Goal: Task Accomplishment & Management: Manage account settings

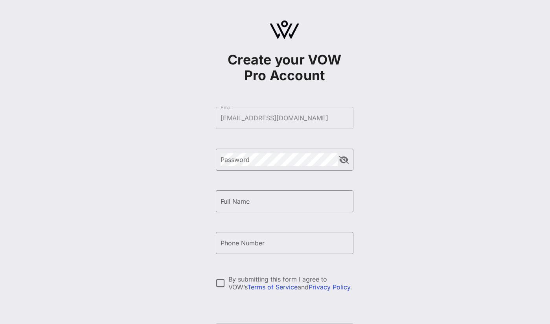
click at [367, 133] on div "Create your VOW Pro Account ​ Email [EMAIL_ADDRESS][DOMAIN_NAME] ​ Password ​ F…" at bounding box center [284, 190] width 531 height 381
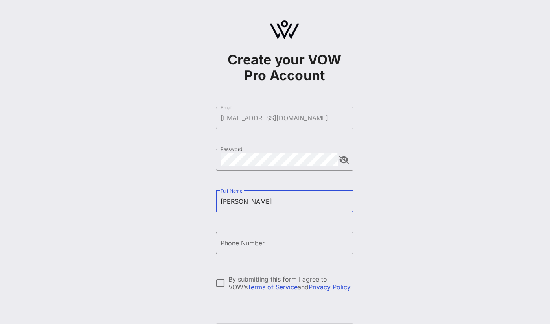
type input "[PERSON_NAME]"
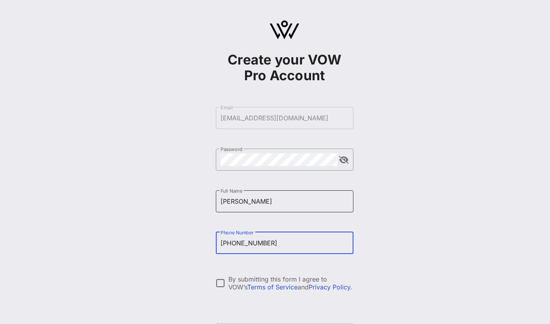
type input "[PHONE_NUMBER]"
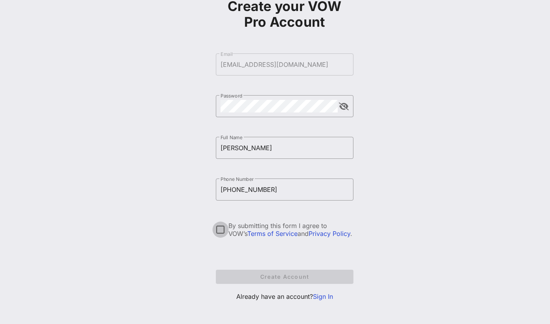
scroll to position [57, 0]
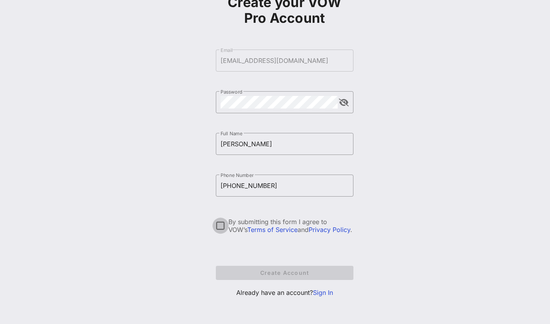
click at [225, 224] on div at bounding box center [220, 225] width 13 height 13
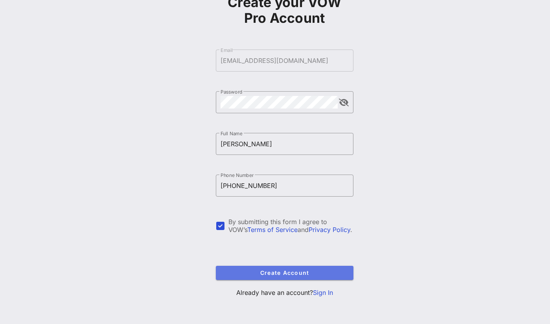
click at [267, 277] on button "Create Account" at bounding box center [285, 273] width 138 height 14
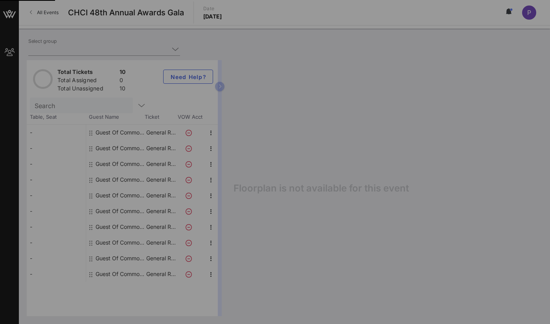
type input "Common Cause (Common Cause) [[PERSON_NAME], [EMAIL_ADDRESS][DOMAIN_NAME]]"
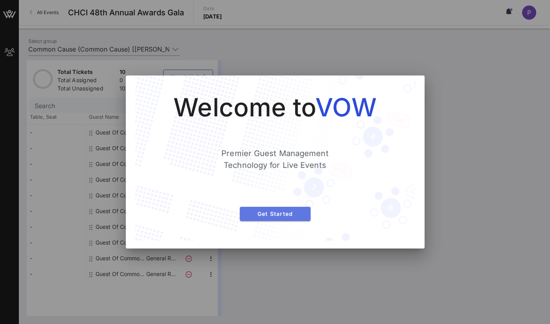
click at [273, 215] on span "Get Started" at bounding box center [275, 213] width 58 height 7
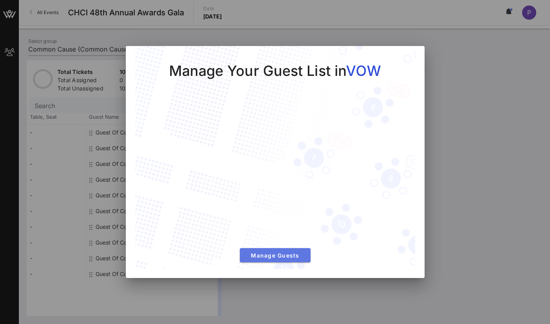
click at [295, 257] on span "Manage Guests" at bounding box center [275, 255] width 58 height 7
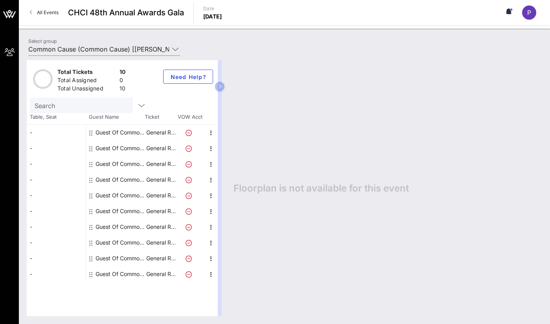
click at [118, 132] on div "Guest Of Common Cause" at bounding box center [120, 133] width 50 height 16
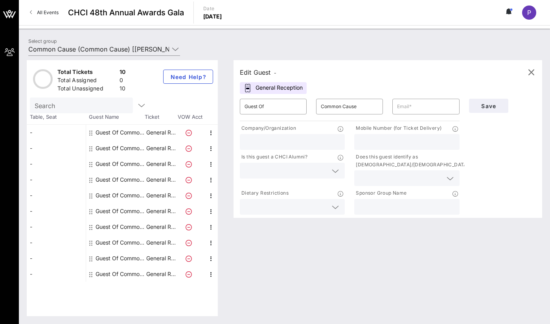
click at [62, 134] on div "-" at bounding box center [56, 133] width 59 height 16
click at [286, 107] on input "Guest Of" at bounding box center [272, 106] width 57 height 13
drag, startPoint x: 286, startPoint y: 107, endPoint x: 158, endPoint y: 101, distance: 128.6
click at [158, 101] on div "Total Tickets 10 Total Assigned 0 Total Unassigned 10 Need Help? Search Table, …" at bounding box center [284, 188] width 515 height 256
click at [283, 133] on div "Company/Organization" at bounding box center [292, 129] width 105 height 10
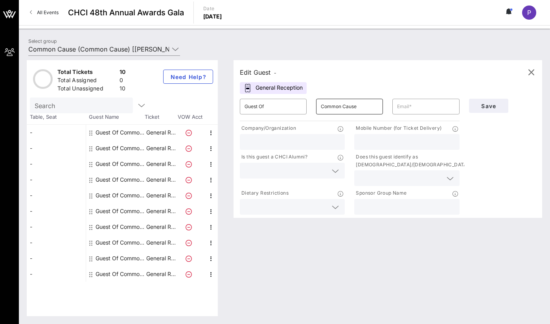
click at [358, 106] on input "Common Cause" at bounding box center [349, 106] width 57 height 13
click at [49, 130] on div "-" at bounding box center [56, 133] width 59 height 16
click at [207, 133] on icon "button" at bounding box center [210, 132] width 9 height 9
click at [226, 131] on div "Edit" at bounding box center [231, 135] width 16 height 13
click at [279, 107] on input "Guest Of" at bounding box center [272, 106] width 57 height 13
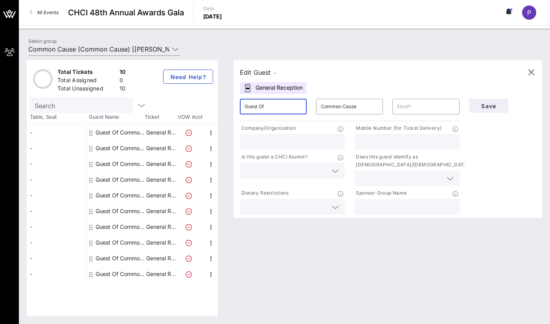
click at [279, 107] on input "Guest Of" at bounding box center [272, 106] width 57 height 13
click at [329, 108] on input "Common Cause" at bounding box center [349, 106] width 57 height 13
click at [270, 113] on div "Guest Of" at bounding box center [272, 107] width 57 height 16
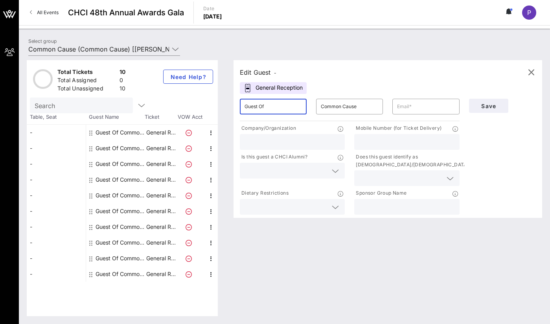
drag, startPoint x: 270, startPoint y: 113, endPoint x: 288, endPoint y: 106, distance: 19.5
click at [270, 112] on div "Guest Of" at bounding box center [272, 107] width 57 height 16
click at [288, 106] on input "Guest Of" at bounding box center [272, 106] width 57 height 13
type input "[US_STATE]"
paste input "ó"
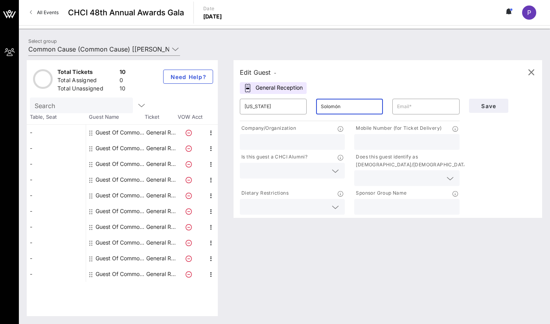
click at [369, 112] on input "Solomón" at bounding box center [349, 106] width 57 height 13
type input "Solomón"
drag, startPoint x: 409, startPoint y: 106, endPoint x: 414, endPoint y: 103, distance: 6.8
click at [409, 106] on input "text" at bounding box center [425, 106] width 57 height 13
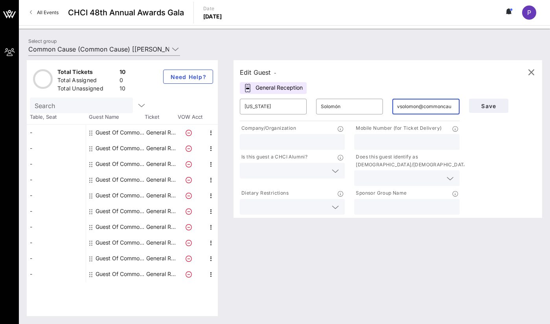
type input "vsolomon@commonca"
type input "[EMAIL_ADDRESS][DOMAIN_NAME]"
click at [476, 144] on div "Save" at bounding box center [502, 155] width 76 height 122
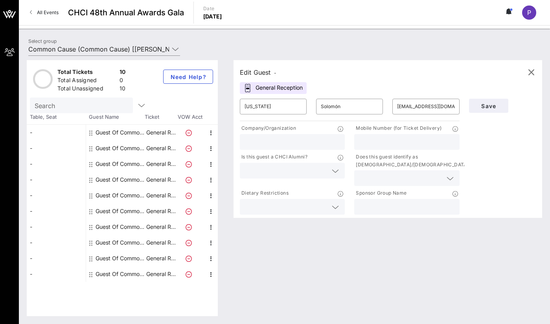
click at [275, 137] on input "text" at bounding box center [291, 142] width 95 height 10
type input "Common Cause"
type input "2406466097"
click at [335, 167] on icon at bounding box center [335, 170] width 7 height 9
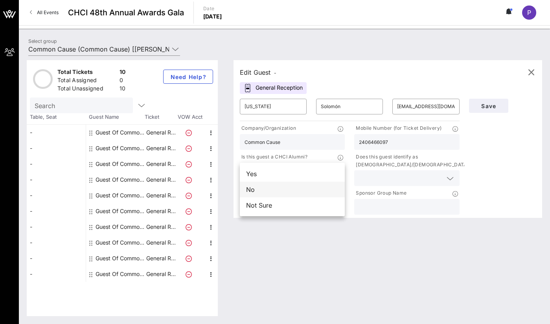
click at [279, 189] on div "No" at bounding box center [292, 190] width 105 height 16
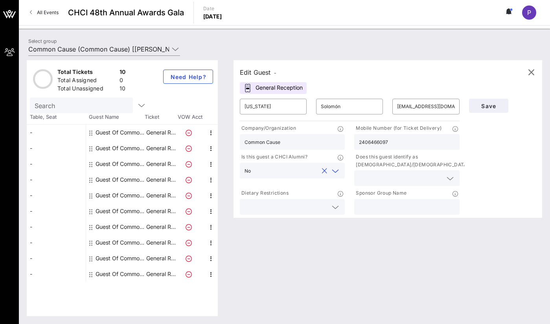
click at [396, 164] on p "Does this guest identify as [DEMOGRAPHIC_DATA]/[DEMOGRAPHIC_DATA]?" at bounding box center [412, 161] width 117 height 16
click at [399, 177] on input "text" at bounding box center [400, 178] width 83 height 10
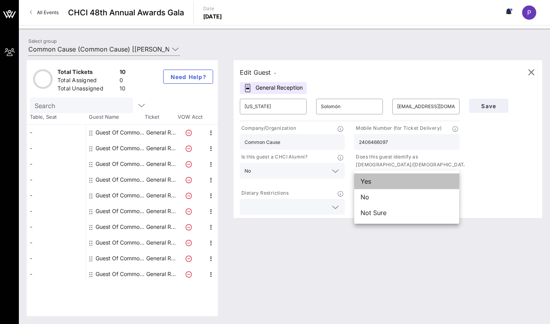
click at [393, 182] on div "Yes" at bounding box center [406, 181] width 105 height 16
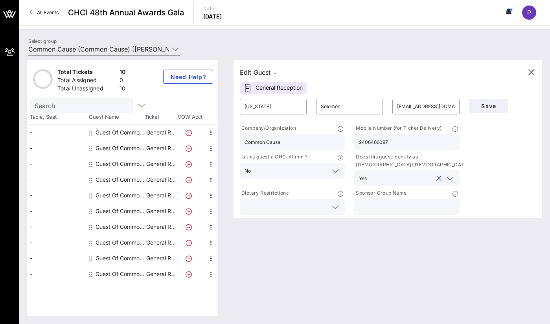
click at [310, 196] on div "Dietary Restrictions" at bounding box center [292, 194] width 105 height 10
click at [306, 204] on input "text" at bounding box center [285, 207] width 83 height 10
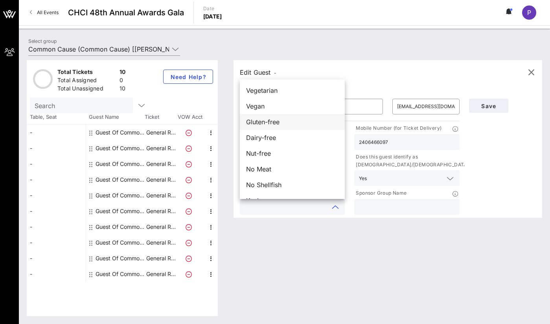
click at [281, 122] on div "Gluten-free" at bounding box center [292, 122] width 105 height 16
click at [413, 209] on input "text" at bounding box center [406, 207] width 95 height 10
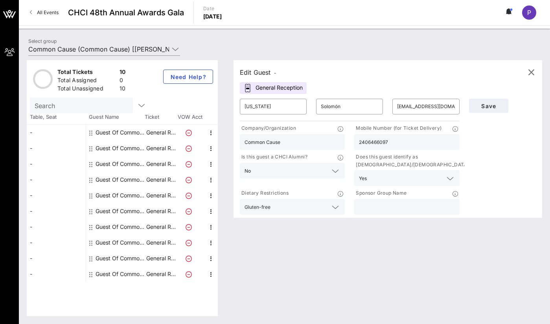
click at [412, 210] on input "text" at bounding box center [406, 207] width 95 height 10
click at [495, 188] on div "Save" at bounding box center [502, 155] width 76 height 122
click at [431, 200] on div at bounding box center [406, 207] width 95 height 16
type input "Common Cause"
click at [397, 248] on div "Edit Guest - General Reception ​ [US_STATE] ​ Solomón ​ [EMAIL_ADDRESS][DOMAIN_…" at bounding box center [384, 188] width 316 height 256
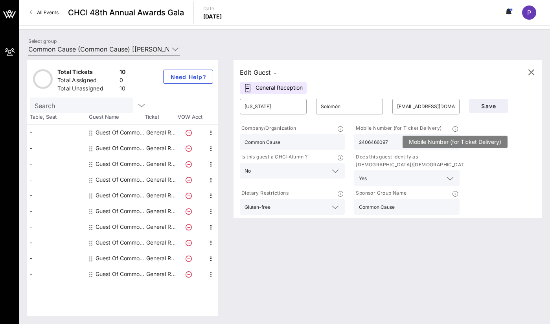
click at [454, 130] on icon at bounding box center [455, 129] width 6 height 6
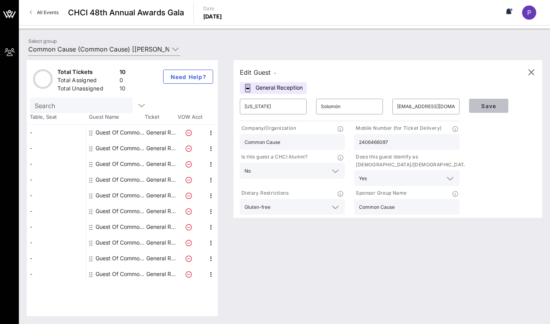
click at [478, 105] on span "Save" at bounding box center [488, 106] width 27 height 7
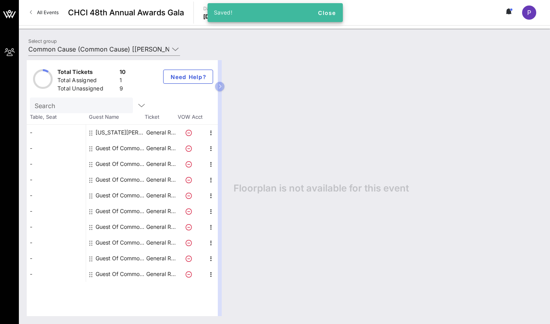
click at [111, 146] on div "Guest Of Common Cause" at bounding box center [120, 148] width 50 height 16
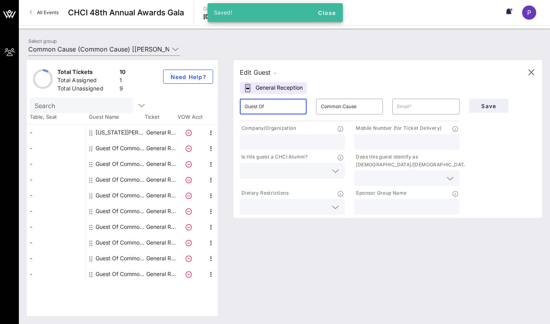
click at [268, 105] on input "Guest Of" at bounding box center [272, 106] width 57 height 13
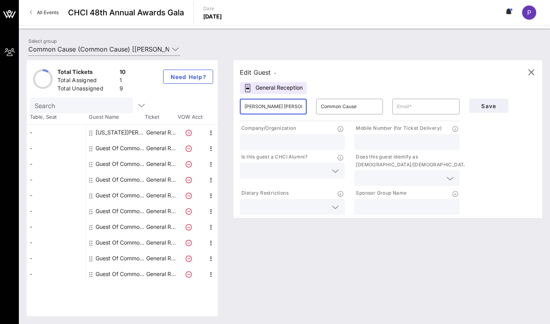
type input "[PERSON_NAME] [PERSON_NAME]"
type input "Fields [PERSON_NAME]"
click at [326, 144] on input "text" at bounding box center [291, 142] width 95 height 10
click at [390, 137] on input "text" at bounding box center [406, 142] width 95 height 10
click at [399, 110] on input "text" at bounding box center [425, 106] width 57 height 13
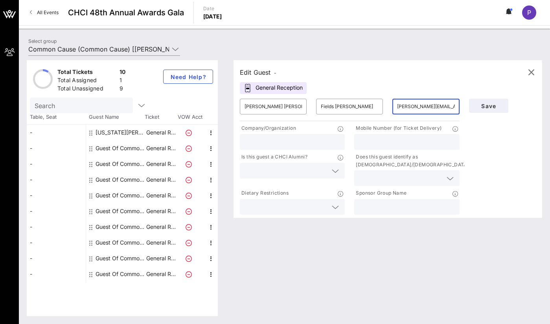
type input "[PERSON_NAME][EMAIL_ADDRESS][DOMAIN_NAME]"
click at [310, 143] on input "text" at bounding box center [291, 142] width 95 height 10
type input "V"
type input "Ballot Initiative Strategy Center"
click at [290, 177] on div at bounding box center [291, 171] width 95 height 16
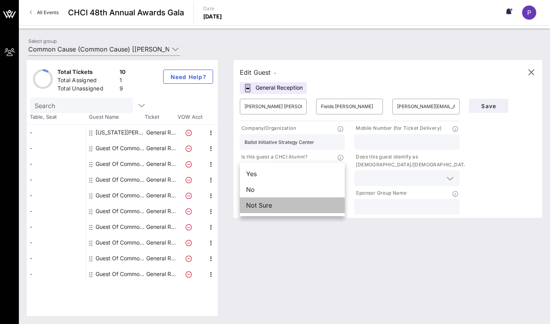
click at [279, 197] on div "Not Sure" at bounding box center [292, 205] width 105 height 16
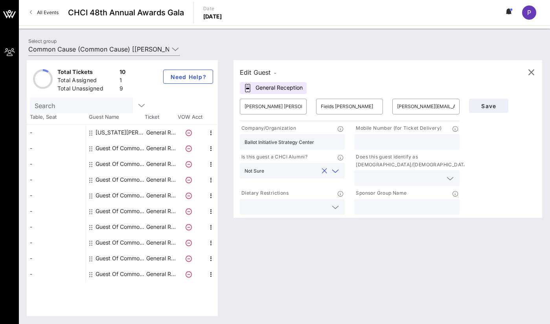
click at [405, 168] on p "Does this guest identify as [DEMOGRAPHIC_DATA]/[DEMOGRAPHIC_DATA]?" at bounding box center [412, 161] width 117 height 16
click at [400, 174] on input "text" at bounding box center [400, 178] width 83 height 10
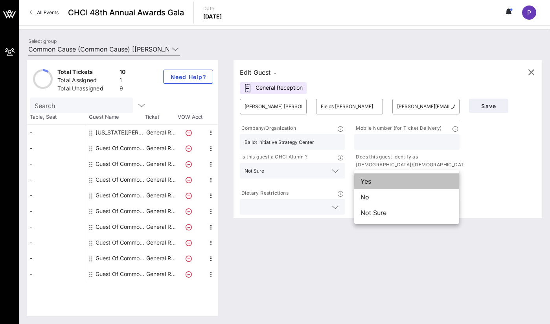
click at [377, 184] on div "Yes" at bounding box center [406, 181] width 105 height 16
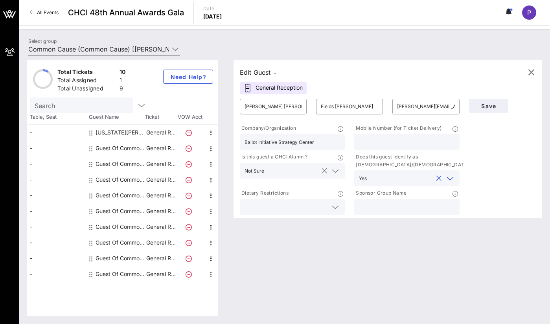
click at [295, 167] on input "text" at bounding box center [292, 170] width 51 height 10
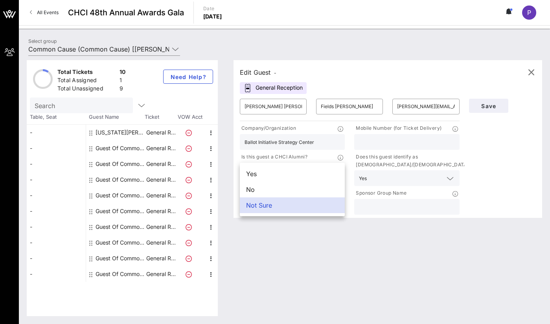
click at [285, 158] on p "Is this guest a CHCI Alumni?" at bounding box center [274, 157] width 68 height 8
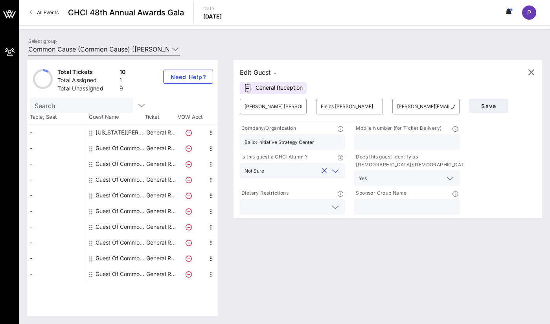
click at [283, 166] on input "text" at bounding box center [292, 170] width 51 height 10
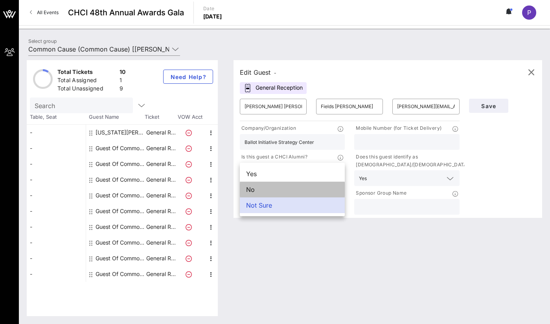
click at [273, 194] on div "No" at bounding box center [292, 190] width 105 height 16
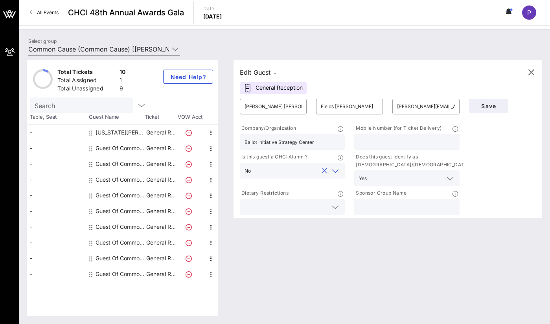
click at [270, 208] on input "text" at bounding box center [285, 207] width 83 height 10
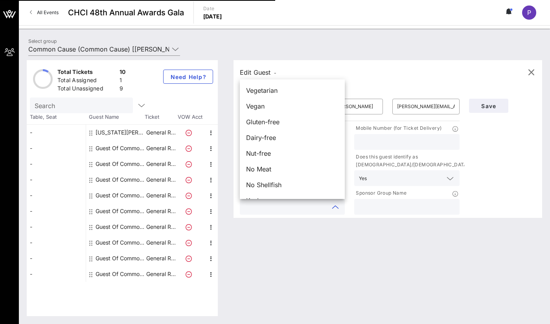
click at [279, 252] on div "Edit Guest - General Reception ​ [PERSON_NAME] [PERSON_NAME] ​ Fields [PERSON_N…" at bounding box center [384, 188] width 316 height 256
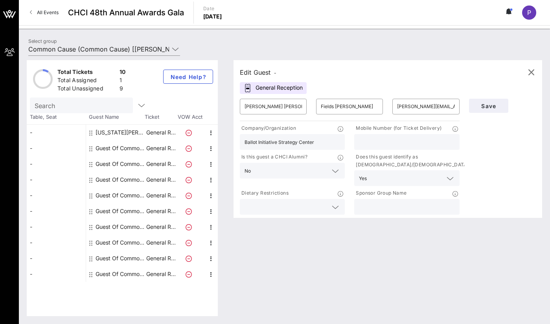
click at [314, 200] on div at bounding box center [291, 207] width 95 height 16
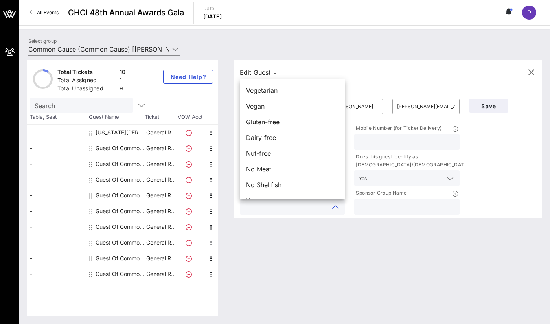
click at [320, 241] on div "Edit Guest - General Reception ​ [PERSON_NAME] [PERSON_NAME] ​ Fields [PERSON_N…" at bounding box center [384, 188] width 316 height 256
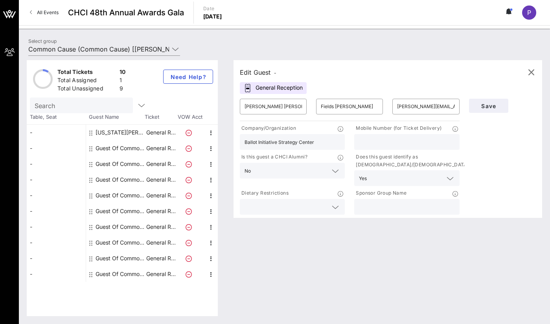
click at [390, 207] on input "text" at bounding box center [406, 207] width 95 height 10
type input "Common Cause"
click at [429, 230] on div "Edit Guest - General Reception ​ [PERSON_NAME] [PERSON_NAME] ​ Fields [PERSON_N…" at bounding box center [384, 188] width 316 height 256
click at [486, 105] on span "Save" at bounding box center [488, 106] width 27 height 7
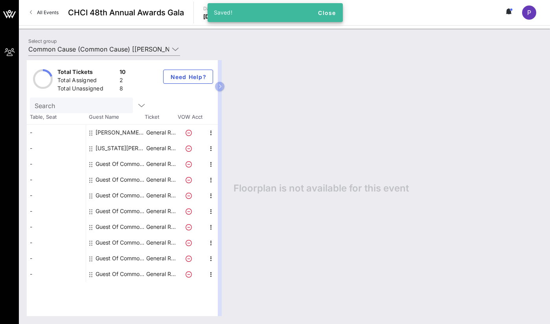
click at [123, 164] on div "Guest Of Common Cause" at bounding box center [120, 164] width 50 height 16
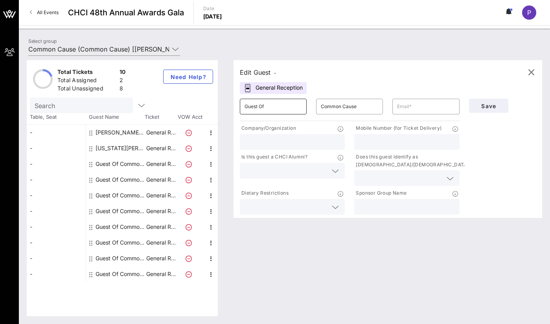
click at [255, 101] on input "Guest Of" at bounding box center [272, 106] width 57 height 13
type input "[PERSON_NAME]"
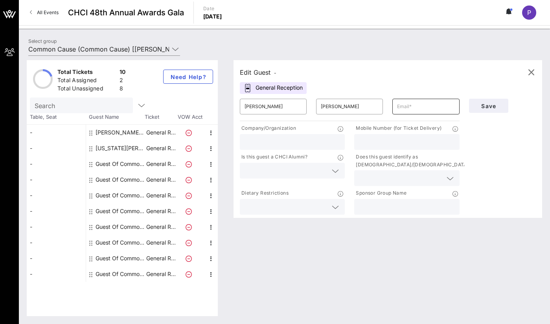
click at [404, 113] on div at bounding box center [425, 107] width 57 height 16
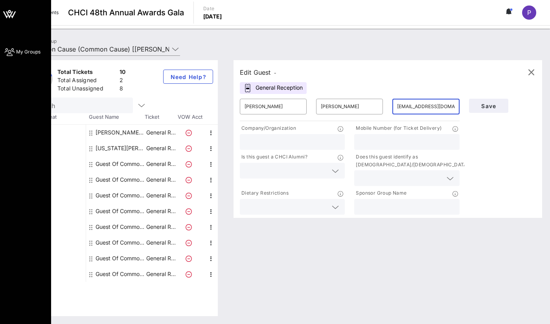
type input "[EMAIL_ADDRESS][DOMAIN_NAME]"
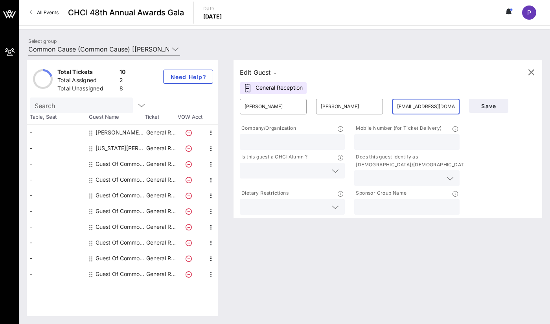
click at [490, 152] on div "Save" at bounding box center [502, 155] width 76 height 122
click at [424, 109] on input "[EMAIL_ADDRESS][DOMAIN_NAME]" at bounding box center [425, 106] width 57 height 13
drag, startPoint x: 398, startPoint y: 108, endPoint x: 487, endPoint y: 108, distance: 89.2
click at [493, 108] on div "​ [PERSON_NAME] ​ [PERSON_NAME] ​ [EMAIL_ADDRESS][DOMAIN_NAME] Company/Organiza…" at bounding box center [387, 155] width 305 height 122
click at [453, 108] on input "[EMAIL_ADDRESS][DOMAIN_NAME]" at bounding box center [425, 106] width 57 height 13
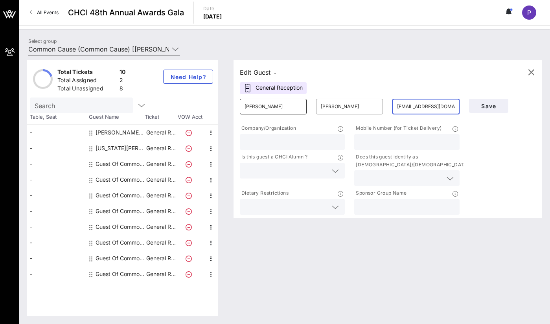
drag, startPoint x: 452, startPoint y: 108, endPoint x: 251, endPoint y: 110, distance: 201.2
click at [239, 106] on div "​ [PERSON_NAME] ​ [PERSON_NAME] ​ [EMAIL_ADDRESS][DOMAIN_NAME]" at bounding box center [349, 106] width 229 height 25
click at [417, 110] on input "[EMAIL_ADDRESS][DOMAIN_NAME]" at bounding box center [425, 106] width 57 height 13
click at [298, 146] on input "text" at bounding box center [291, 142] width 95 height 10
click at [417, 100] on div "[EMAIL_ADDRESS][DOMAIN_NAME]" at bounding box center [425, 107] width 57 height 16
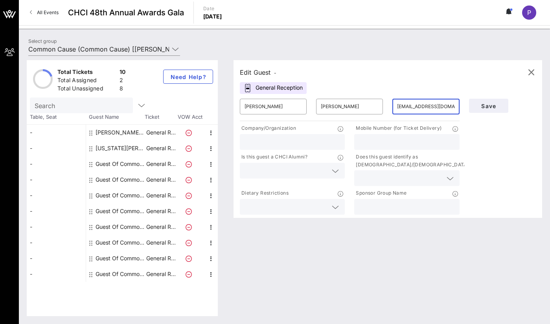
click at [307, 135] on div at bounding box center [291, 142] width 95 height 16
type input "GIFFORDS"
click at [285, 173] on input "text" at bounding box center [285, 170] width 83 height 10
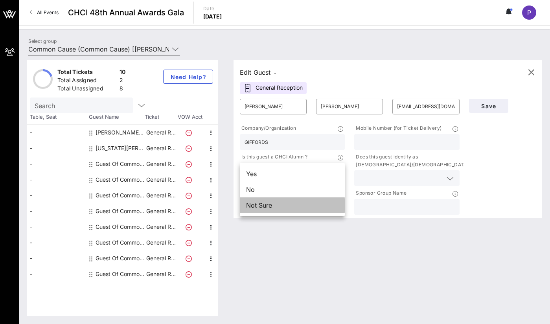
click at [286, 197] on div "Not Sure" at bounding box center [292, 205] width 105 height 16
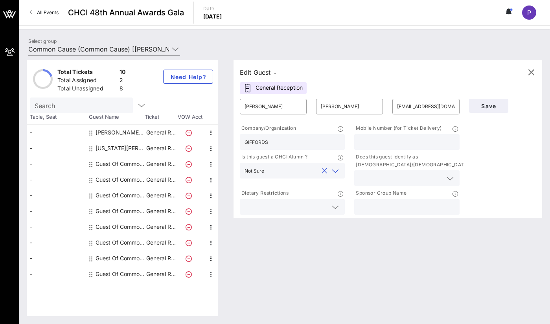
click at [297, 166] on input "text" at bounding box center [292, 170] width 51 height 10
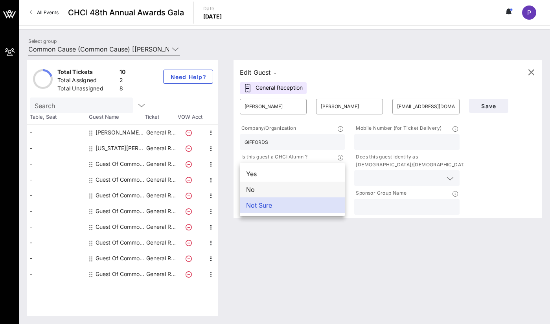
click at [290, 196] on div "No" at bounding box center [292, 190] width 105 height 16
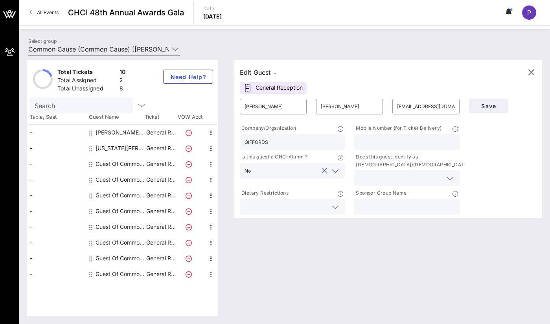
click at [415, 177] on input "text" at bounding box center [400, 178] width 83 height 10
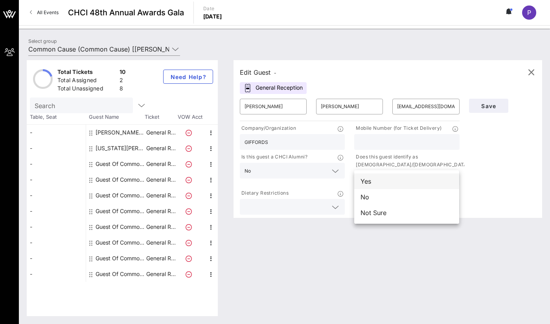
click at [389, 187] on div "Yes" at bounding box center [406, 181] width 105 height 16
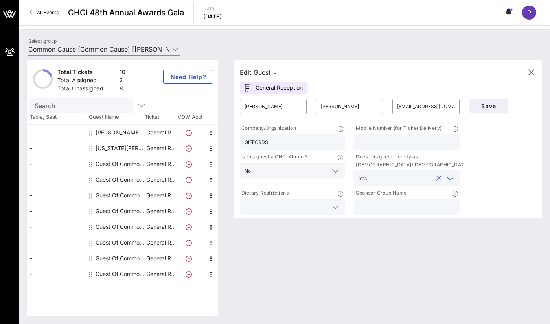
click at [294, 212] on div at bounding box center [291, 207] width 95 height 16
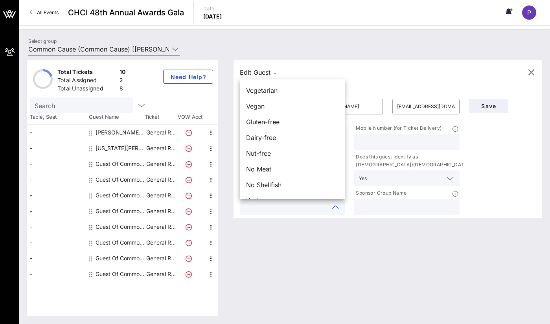
drag, startPoint x: 392, startPoint y: 220, endPoint x: 393, endPoint y: 212, distance: 7.6
click at [393, 218] on div "Edit Guest - General Reception ​ [PERSON_NAME] ​ [PERSON_NAME] ​ [EMAIL_ADDRESS…" at bounding box center [384, 188] width 316 height 256
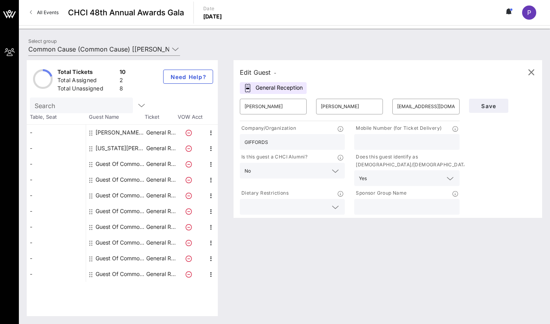
click at [393, 205] on input "text" at bounding box center [406, 207] width 95 height 10
type input "Common Cause"
click at [493, 108] on span "Save" at bounding box center [488, 106] width 27 height 7
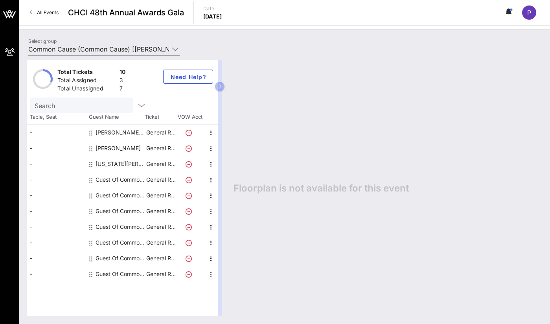
click at [116, 187] on div "Guest Of Common Cause" at bounding box center [120, 180] width 50 height 16
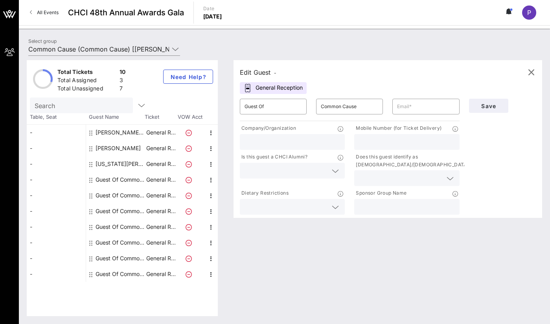
click at [118, 176] on div "Guest Of Common Cause" at bounding box center [120, 180] width 50 height 16
click at [118, 178] on div "Guest Of Common Cause" at bounding box center [120, 180] width 50 height 16
click at [260, 111] on input "Guest Of" at bounding box center [272, 106] width 57 height 13
type input "[PERSON_NAME]"
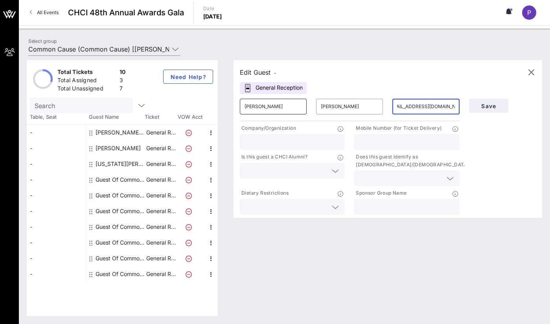
scroll to position [0, 12]
type input "[EMAIL_ADDRESS][DOMAIN_NAME]"
type input "Common Cause"
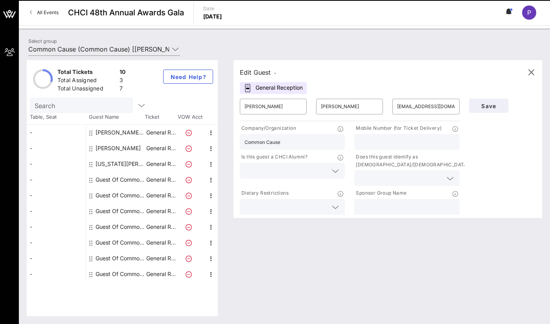
click at [273, 167] on input "text" at bounding box center [285, 170] width 83 height 10
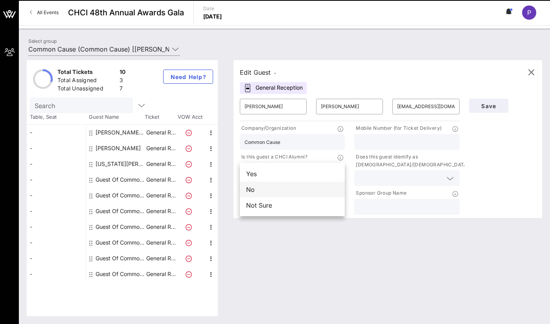
click at [268, 195] on div "No" at bounding box center [292, 190] width 105 height 16
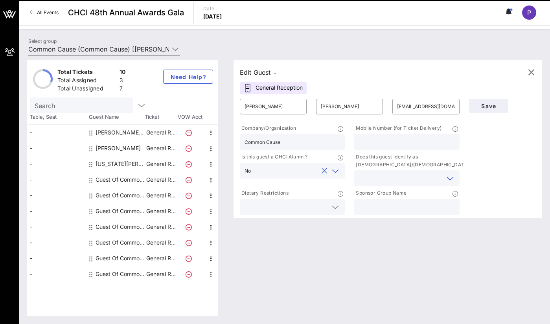
click at [418, 175] on input "text" at bounding box center [400, 178] width 83 height 10
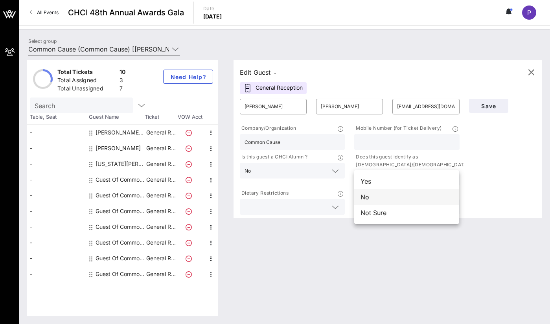
click at [378, 197] on div "No" at bounding box center [406, 197] width 105 height 16
click at [288, 206] on input "text" at bounding box center [285, 207] width 83 height 10
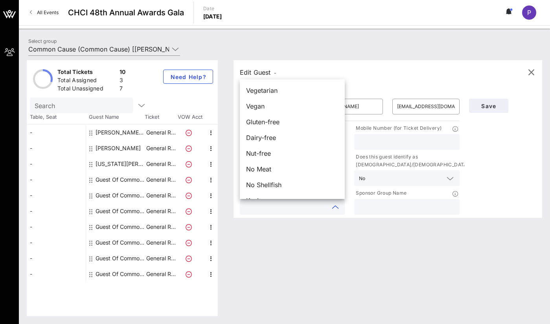
click at [413, 212] on div at bounding box center [406, 207] width 95 height 16
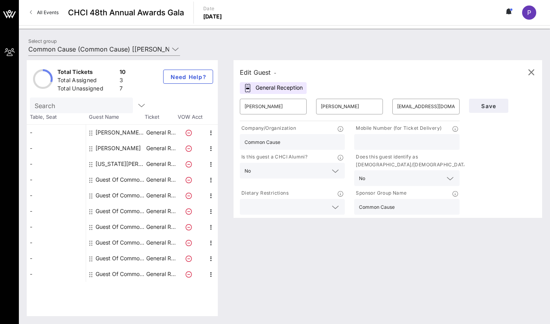
type input "Common Cause"
click at [499, 152] on div "Save" at bounding box center [502, 155] width 76 height 122
click at [499, 116] on div "Save" at bounding box center [502, 106] width 76 height 24
click at [492, 107] on span "Save" at bounding box center [488, 106] width 27 height 7
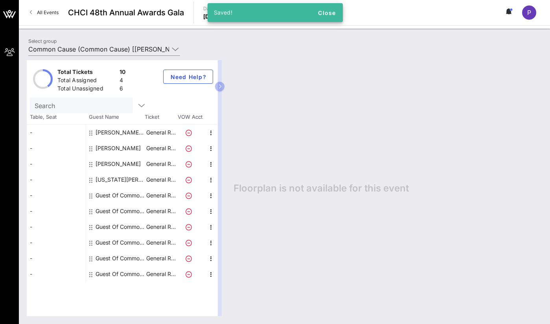
click at [105, 196] on div "Guest Of Common Cause" at bounding box center [120, 195] width 50 height 16
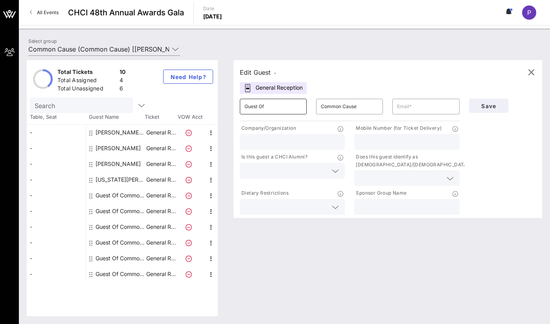
click at [268, 110] on input "Guest Of" at bounding box center [272, 106] width 57 height 13
type input "[PERSON_NAME]"
type input "[EMAIL_ADDRESS][DOMAIN_NAME]"
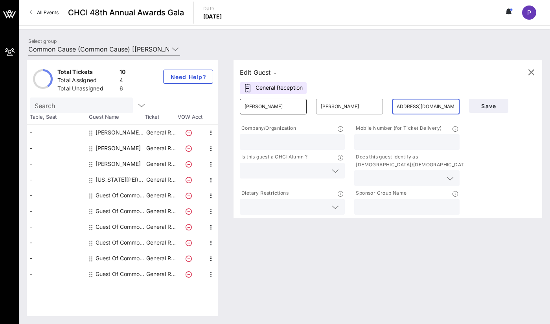
scroll to position [0, 0]
type input "Common Cause"
type input "7327783459"
click at [305, 169] on input "text" at bounding box center [285, 170] width 83 height 10
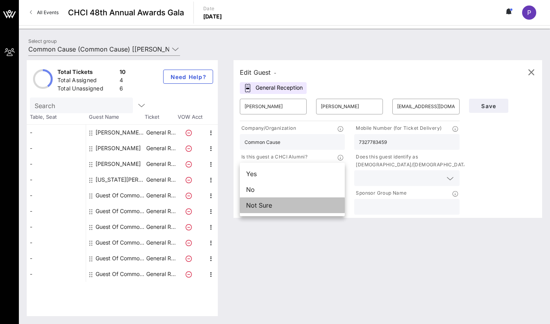
click at [280, 202] on div "Not Sure" at bounding box center [292, 205] width 105 height 16
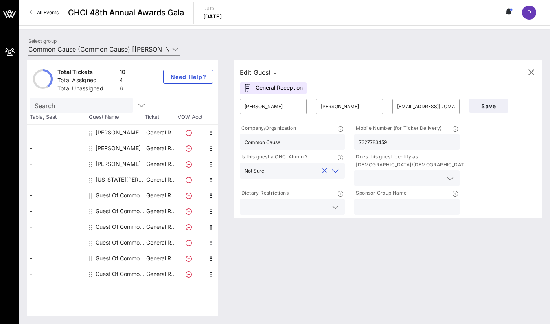
click at [415, 171] on div at bounding box center [406, 178] width 95 height 16
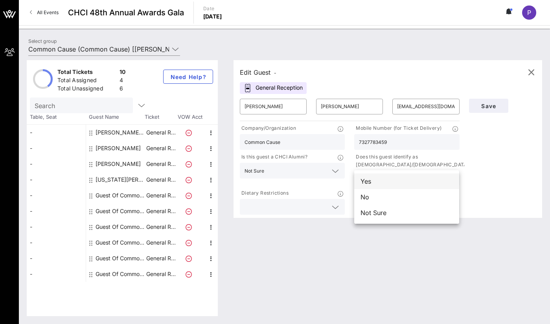
click at [398, 184] on div "Yes" at bounding box center [406, 181] width 105 height 16
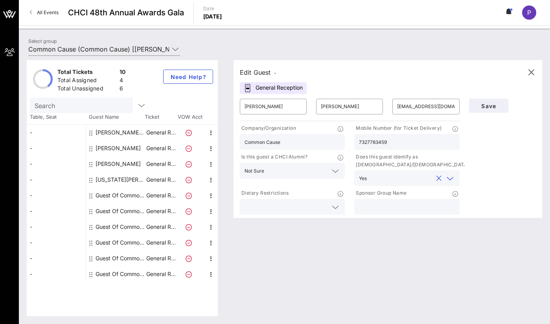
click at [340, 199] on div at bounding box center [291, 207] width 95 height 16
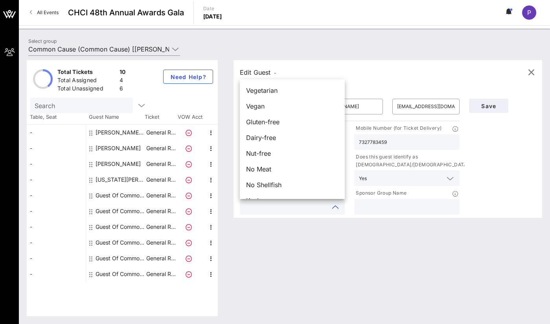
click at [415, 207] on input "text" at bounding box center [406, 207] width 95 height 10
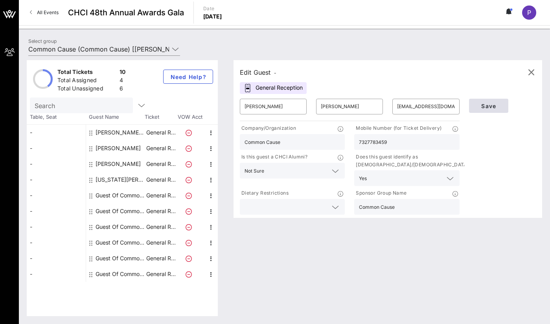
type input "Common Cause"
click at [497, 106] on span "Save" at bounding box center [488, 106] width 27 height 7
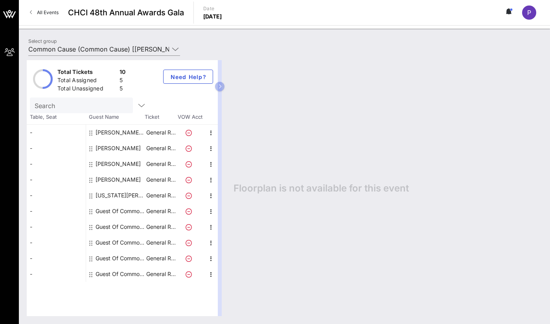
click at [103, 209] on div "Guest Of Common Cause" at bounding box center [120, 211] width 50 height 16
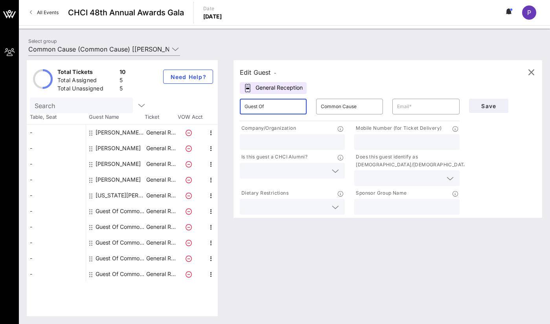
click at [276, 108] on input "Guest Of" at bounding box center [272, 106] width 57 height 13
type input "Alyssa"
type input "[PERSON_NAME]"
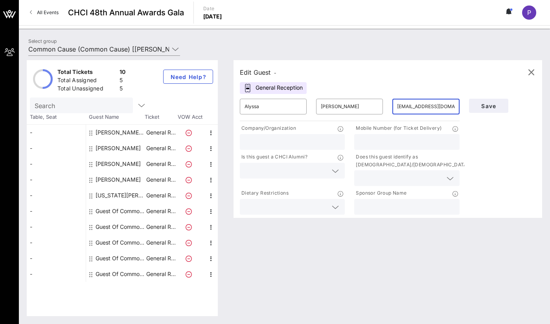
drag, startPoint x: 432, startPoint y: 105, endPoint x: 404, endPoint y: 109, distance: 28.1
click at [404, 109] on input "[EMAIL_ADDRESS][DOMAIN_NAME]" at bounding box center [425, 106] width 57 height 13
drag, startPoint x: 410, startPoint y: 107, endPoint x: 495, endPoint y: 112, distance: 84.6
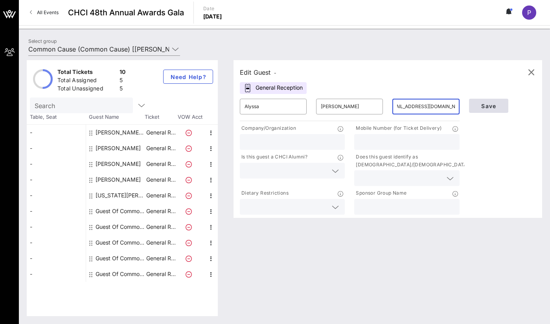
click at [495, 112] on div "​ [PERSON_NAME] ​ [PERSON_NAME] ​ [EMAIL_ADDRESS][DOMAIN_NAME] Company/Organiza…" at bounding box center [387, 155] width 305 height 122
type input "[EMAIL_ADDRESS][DOMAIN_NAME]"
click at [413, 108] on input "[EMAIL_ADDRESS][DOMAIN_NAME]" at bounding box center [425, 106] width 57 height 13
click at [273, 147] on input "text" at bounding box center [291, 142] width 95 height 10
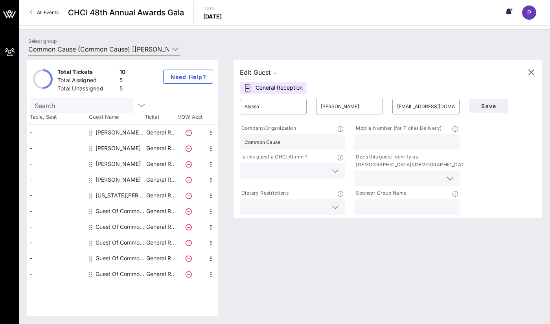
type input "Common Cause"
click at [301, 169] on input "text" at bounding box center [285, 170] width 83 height 10
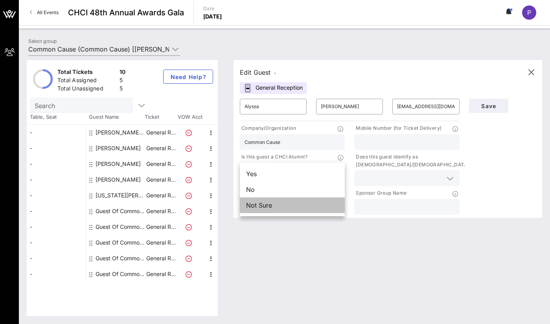
click at [279, 200] on div "Not Sure" at bounding box center [292, 205] width 105 height 16
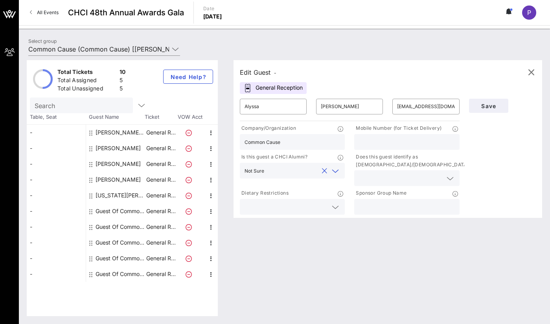
click at [299, 163] on div "Not Sure" at bounding box center [291, 171] width 95 height 16
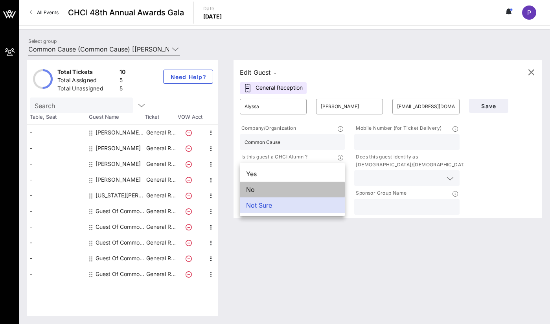
click at [282, 187] on div "No" at bounding box center [292, 190] width 105 height 16
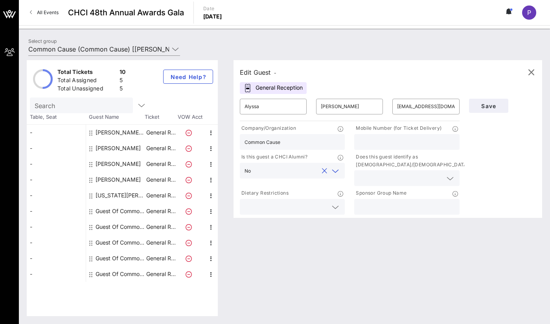
click at [415, 166] on p "Does this guest identify as [DEMOGRAPHIC_DATA]/[DEMOGRAPHIC_DATA]?" at bounding box center [412, 161] width 117 height 16
click at [409, 178] on input "text" at bounding box center [400, 178] width 83 height 10
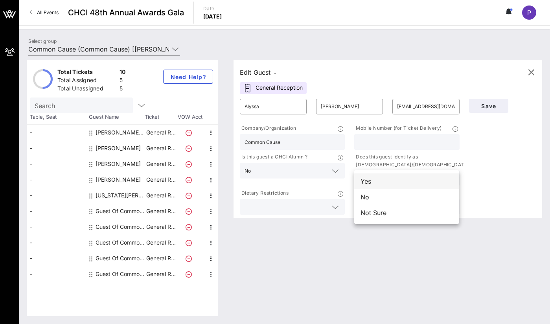
click at [384, 187] on div "Yes" at bounding box center [406, 181] width 105 height 16
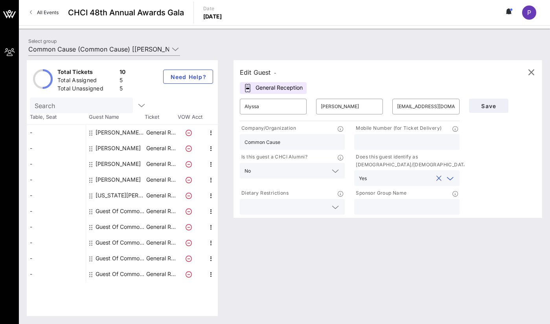
click at [393, 212] on div at bounding box center [406, 207] width 95 height 16
type input "Common Cause"
click at [502, 107] on button "Save" at bounding box center [488, 106] width 39 height 14
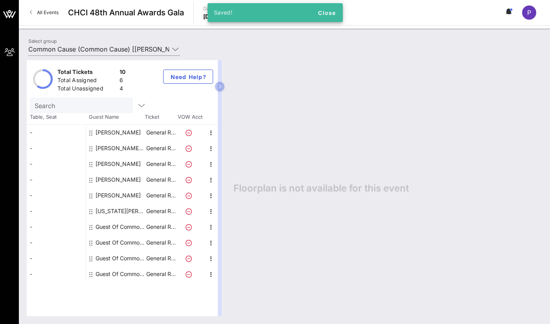
click at [109, 225] on div "Guest Of Common Cause" at bounding box center [120, 227] width 50 height 16
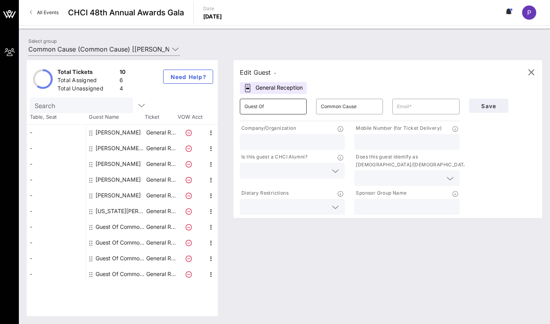
click at [272, 107] on input "Guest Of" at bounding box center [272, 106] width 57 height 13
type input "Yaheiry"
type input "[PERSON_NAME]"
type input "[EMAIL_ADDRESS][DOMAIN_NAME]"
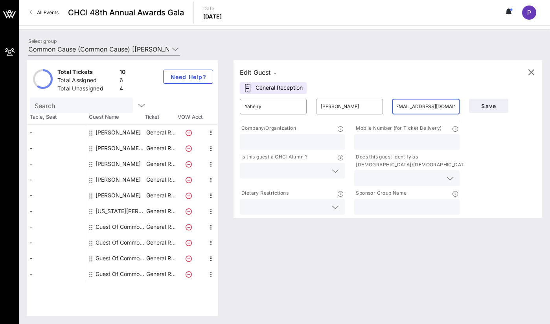
scroll to position [0, 0]
click at [411, 101] on input "[EMAIL_ADDRESS][DOMAIN_NAME]" at bounding box center [425, 106] width 57 height 13
click at [311, 139] on input "text" at bounding box center [291, 142] width 95 height 10
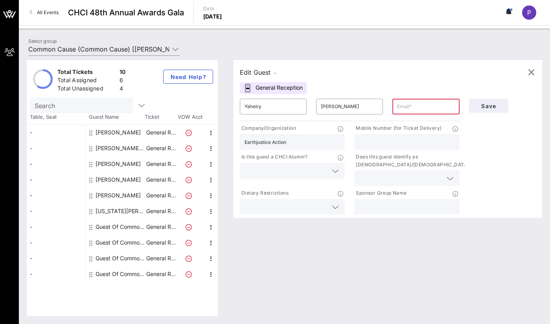
type input "Earthjustice Action"
click at [309, 164] on div at bounding box center [291, 171] width 95 height 16
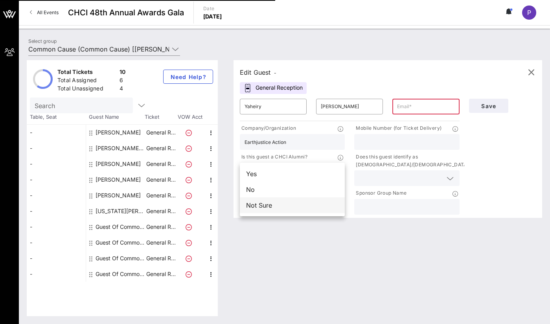
click at [292, 209] on div "Not Sure" at bounding box center [292, 205] width 105 height 16
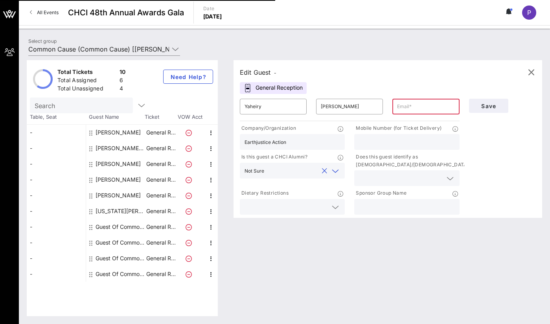
click at [381, 159] on p "Does this guest identify as [DEMOGRAPHIC_DATA]/[DEMOGRAPHIC_DATA]?" at bounding box center [412, 161] width 117 height 16
click at [382, 175] on input "text" at bounding box center [400, 178] width 83 height 10
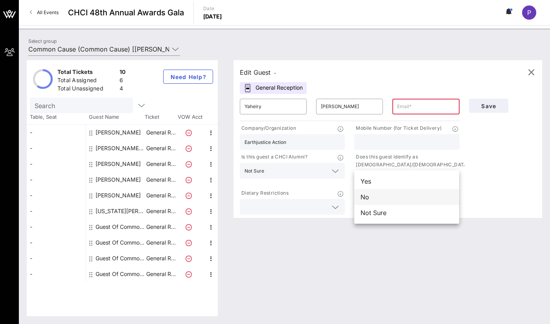
click at [374, 194] on div "No" at bounding box center [406, 197] width 105 height 16
click at [375, 172] on div "No" at bounding box center [406, 178] width 95 height 16
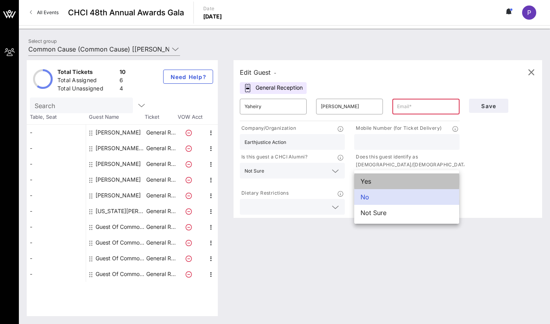
click at [372, 184] on div "Yes" at bounding box center [406, 181] width 105 height 16
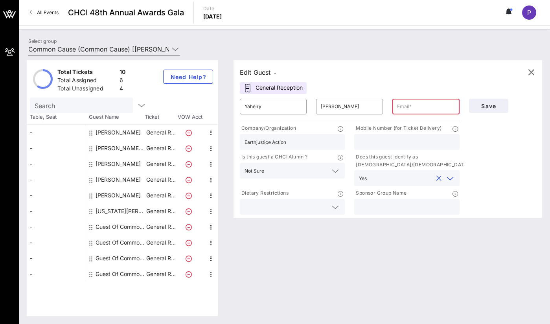
click at [317, 210] on input "text" at bounding box center [285, 207] width 83 height 10
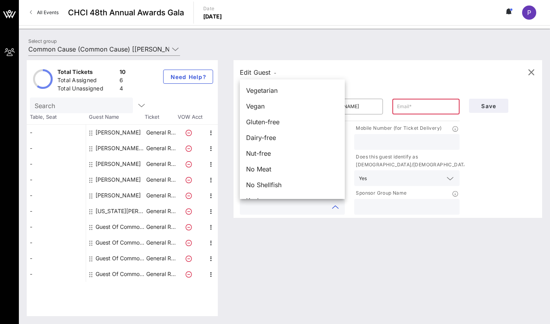
click at [385, 192] on p "Sponsor Group Name" at bounding box center [380, 193] width 52 height 8
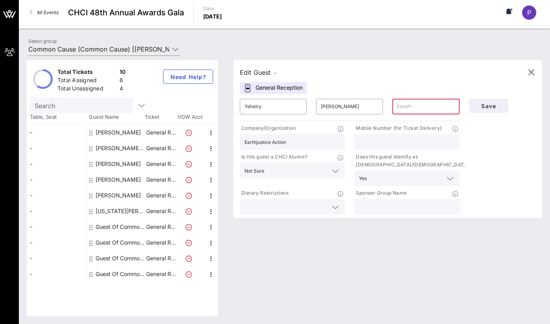
click at [389, 208] on input "text" at bounding box center [406, 207] width 95 height 10
type input "Common Cause"
click at [438, 278] on div "Edit Guest - General Reception ​ Yaheiry ​ [PERSON_NAME] ​ Company/Organization…" at bounding box center [384, 188] width 316 height 256
click at [489, 150] on div "Save" at bounding box center [502, 155] width 76 height 122
click at [499, 110] on button "Save" at bounding box center [488, 106] width 39 height 14
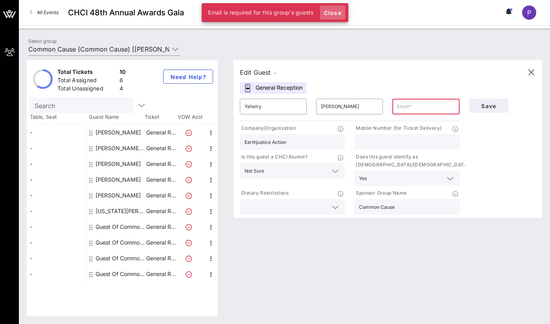
click at [324, 10] on span "Close" at bounding box center [332, 12] width 19 height 7
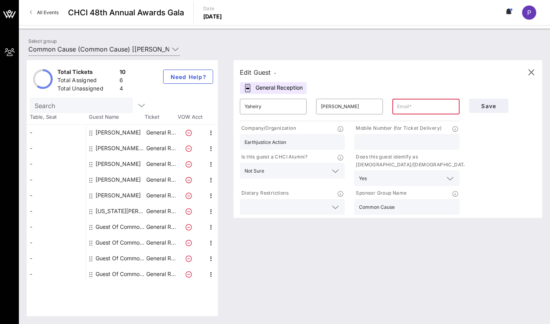
click at [406, 106] on input "text" at bounding box center [425, 106] width 57 height 13
type input "info@"
type input "[EMAIL_ADDRESS][DOMAIN_NAME]"
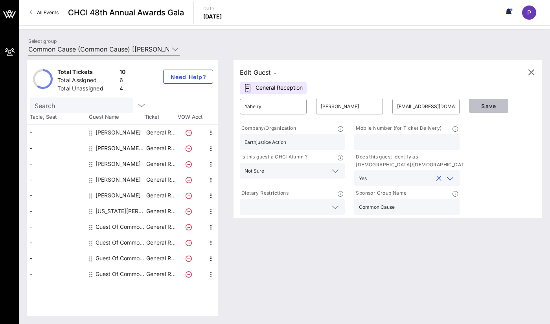
click at [477, 108] on span "Save" at bounding box center [488, 106] width 27 height 7
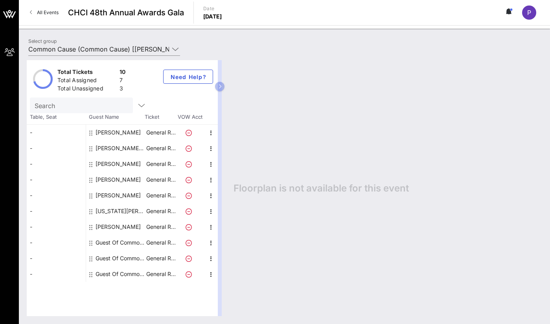
click at [136, 240] on div "Guest Of Common Cause" at bounding box center [120, 243] width 50 height 16
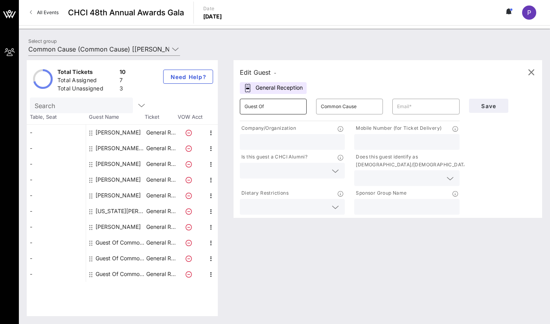
click at [258, 109] on input "Guest Of" at bounding box center [272, 106] width 57 height 13
type input "[PERSON_NAME]"
type input "G"
type input "[PERSON_NAME]"
click at [400, 110] on input "text" at bounding box center [425, 106] width 57 height 13
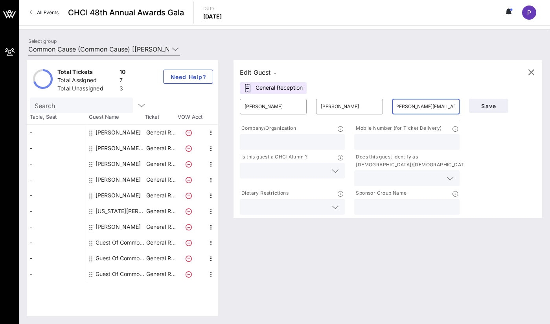
scroll to position [0, 6]
type input "[PERSON_NAME][EMAIL_ADDRESS][DOMAIN_NAME]"
click at [271, 139] on input "text" at bounding box center [291, 142] width 95 height 10
type input "Democracy Sentry"
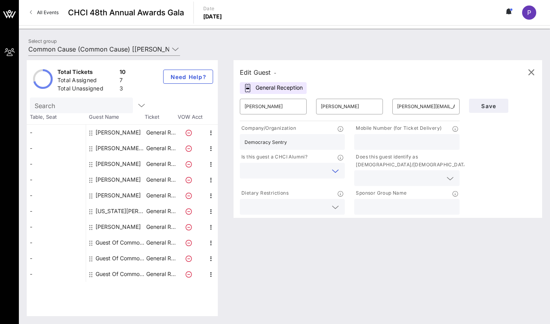
click at [280, 184] on div "Is this guest a CHCI Alumni?" at bounding box center [292, 169] width 114 height 36
click at [283, 175] on input "text" at bounding box center [285, 170] width 83 height 10
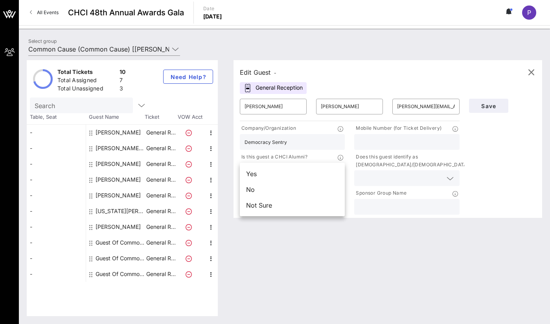
click at [274, 192] on div "No" at bounding box center [292, 190] width 105 height 16
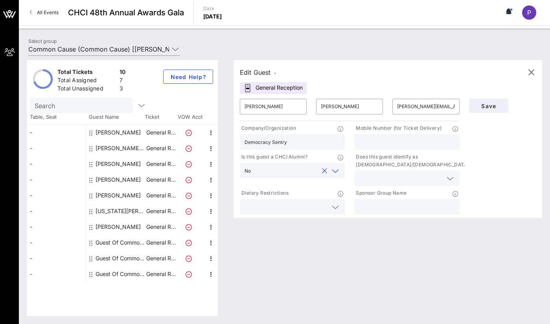
click at [445, 173] on div at bounding box center [406, 178] width 95 height 16
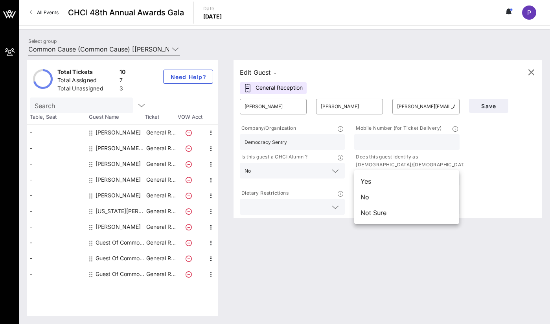
click at [391, 224] on div "Edit Guest - General Reception ​ [PERSON_NAME] ​ [PERSON_NAME] [PERSON_NAME][EM…" at bounding box center [384, 188] width 316 height 256
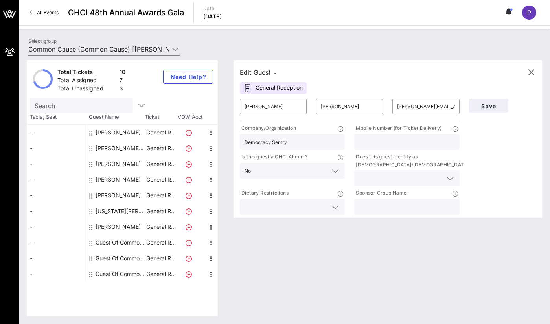
click at [401, 160] on p "Does this guest identify as [DEMOGRAPHIC_DATA]/[DEMOGRAPHIC_DATA]?" at bounding box center [412, 161] width 117 height 16
click at [390, 180] on input "text" at bounding box center [400, 178] width 83 height 10
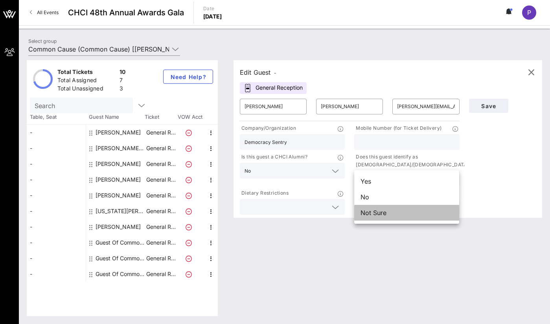
click at [364, 211] on div "Not Sure" at bounding box center [406, 213] width 105 height 16
click at [332, 209] on icon at bounding box center [335, 206] width 7 height 9
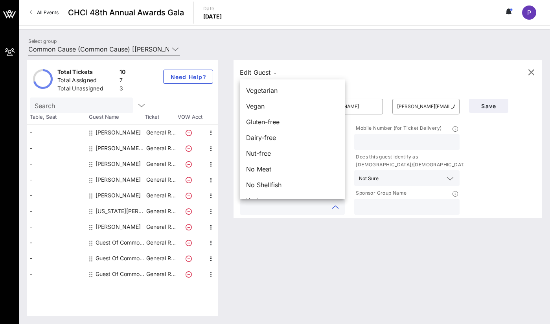
click at [470, 269] on div "Edit Guest - General Reception ​ [PERSON_NAME] ​ [PERSON_NAME] [PERSON_NAME][EM…" at bounding box center [384, 188] width 316 height 256
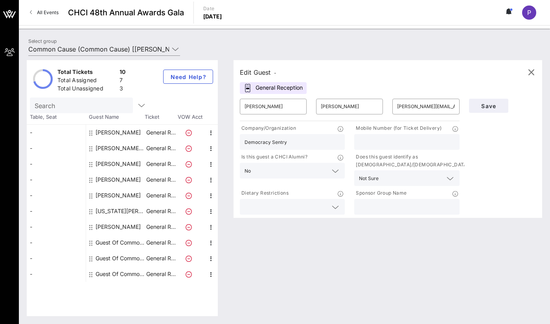
click at [391, 202] on input "text" at bounding box center [406, 207] width 95 height 10
type input "Common Cause"
click at [441, 246] on div "Edit Guest - General Reception ​ [PERSON_NAME] ​ [PERSON_NAME] [PERSON_NAME][EM…" at bounding box center [384, 188] width 316 height 256
click at [431, 138] on input "text" at bounding box center [406, 142] width 95 height 10
click at [392, 321] on div "Total Tickets 10 Total Assigned 7 Total Unassigned 3 Need Help? Search Table, S…" at bounding box center [284, 188] width 531 height 272
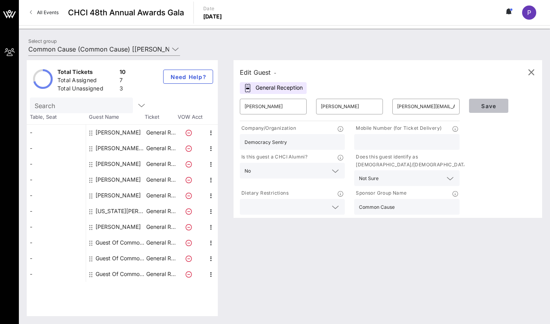
click at [492, 112] on button "Save" at bounding box center [488, 106] width 39 height 14
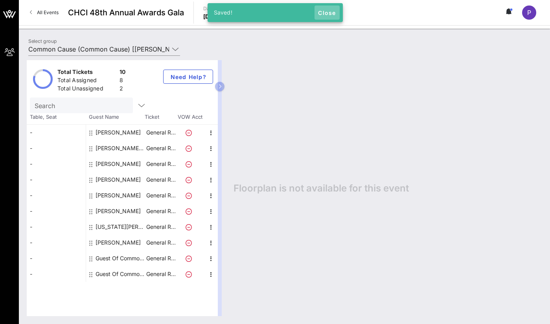
click at [325, 13] on span "Close" at bounding box center [327, 12] width 19 height 7
